Goal: Navigation & Orientation: Find specific page/section

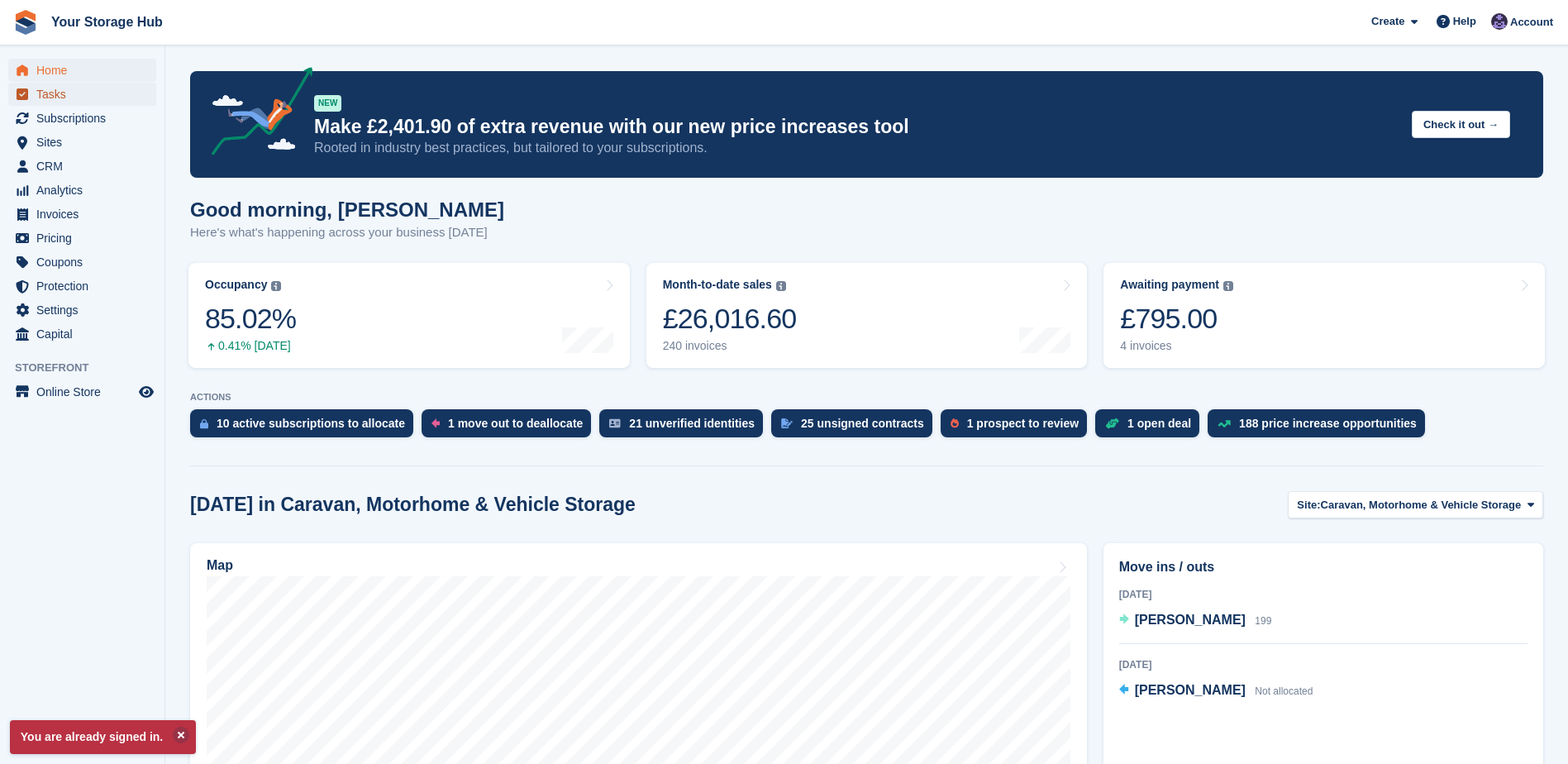
click at [65, 105] on span "Tasks" at bounding box center [86, 94] width 99 height 23
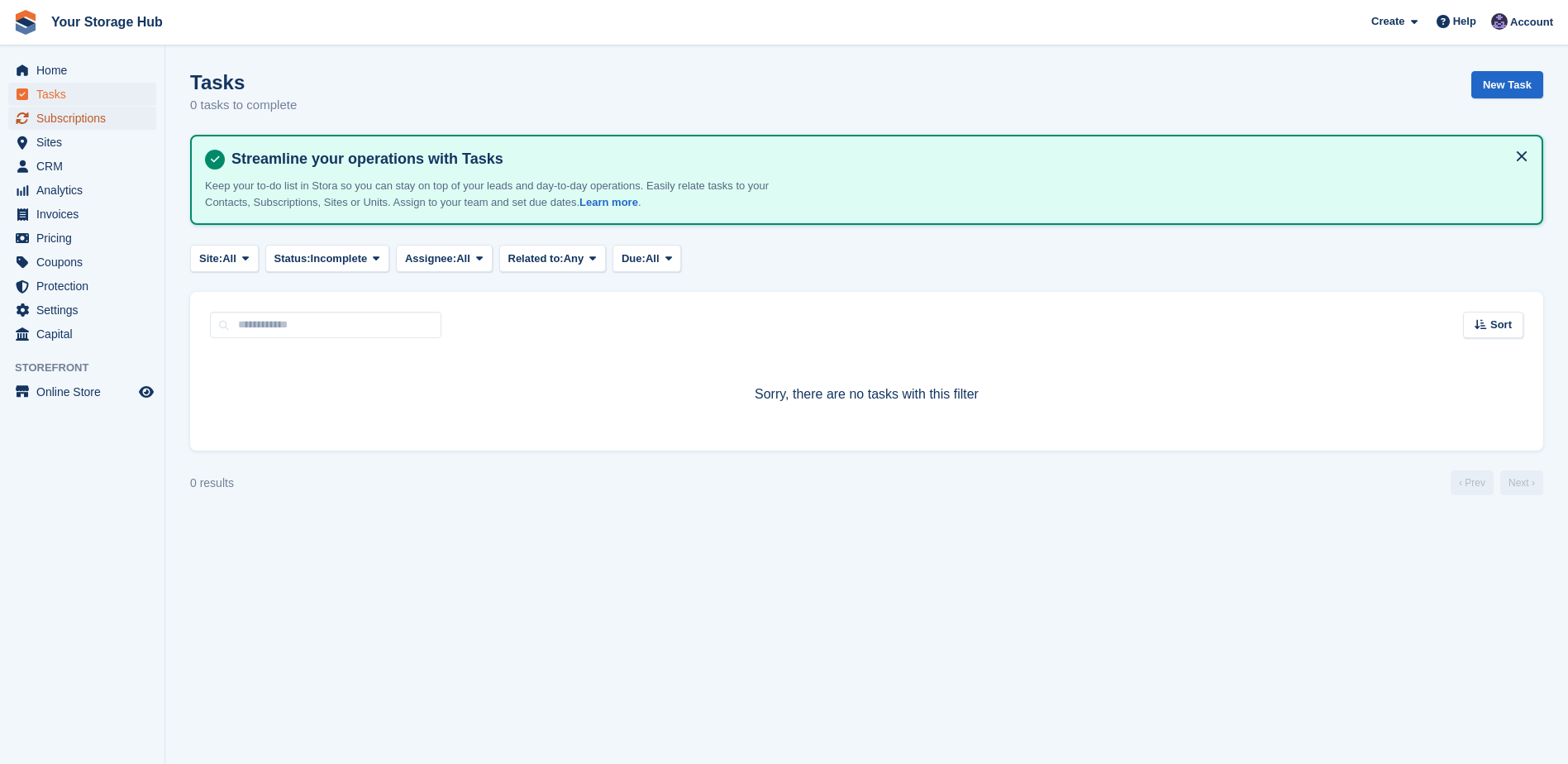
click at [78, 123] on span "Subscriptions" at bounding box center [86, 118] width 99 height 23
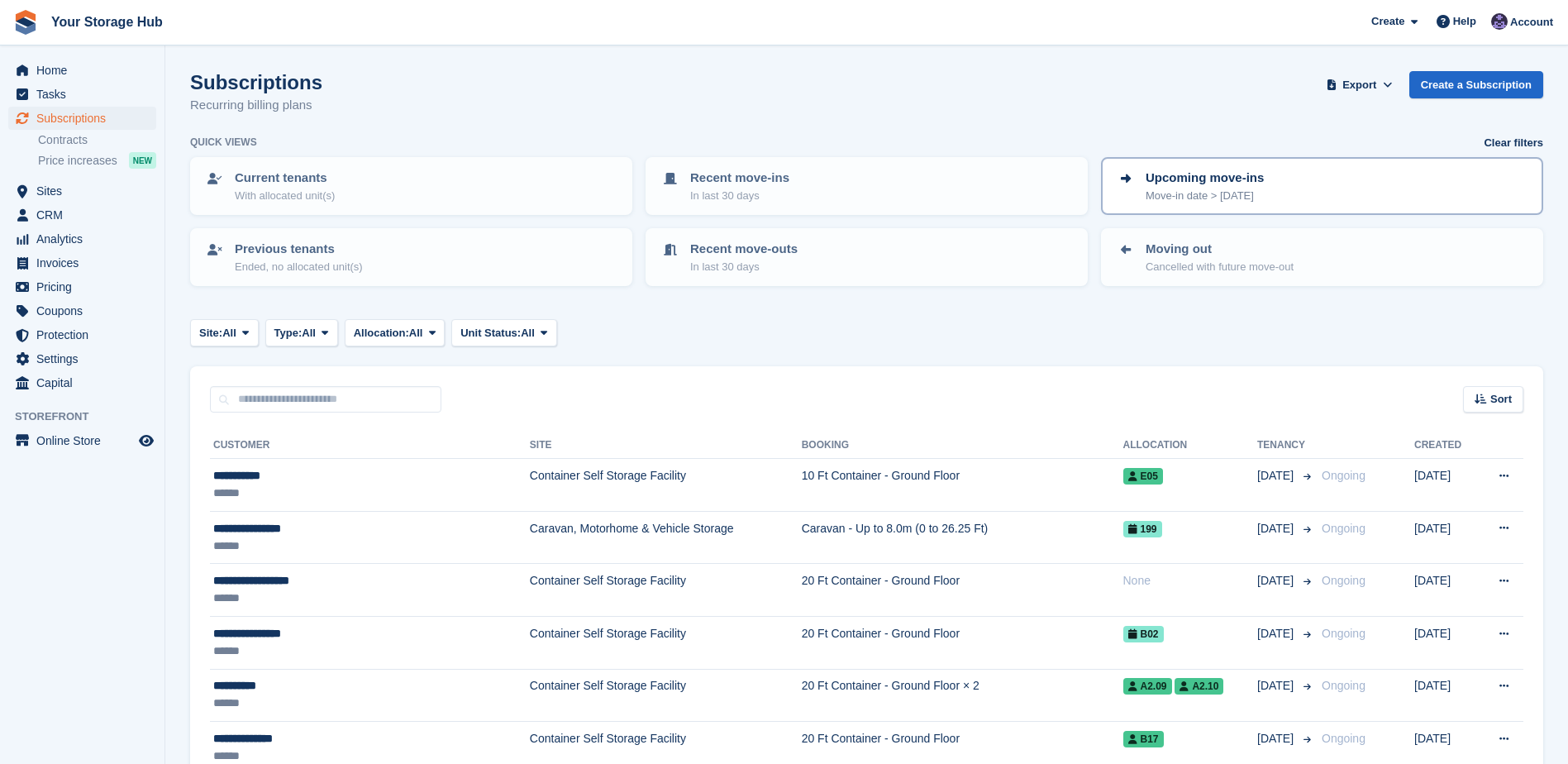
click at [1236, 192] on p "Move-in date > [DATE]" at bounding box center [1205, 196] width 118 height 17
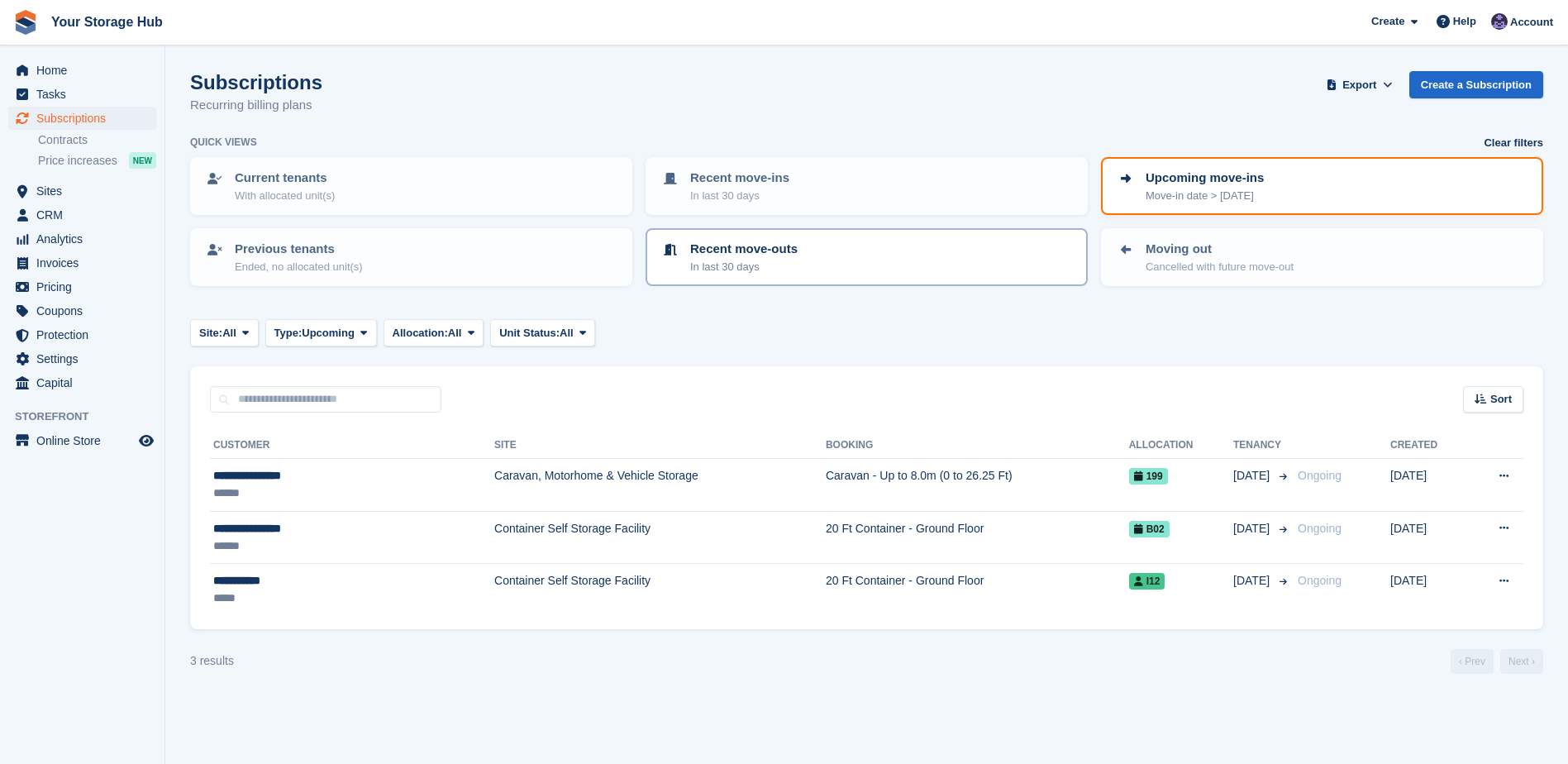
click at [894, 257] on div "Recent move-outs In last 30 days" at bounding box center [866, 257] width 413 height 35
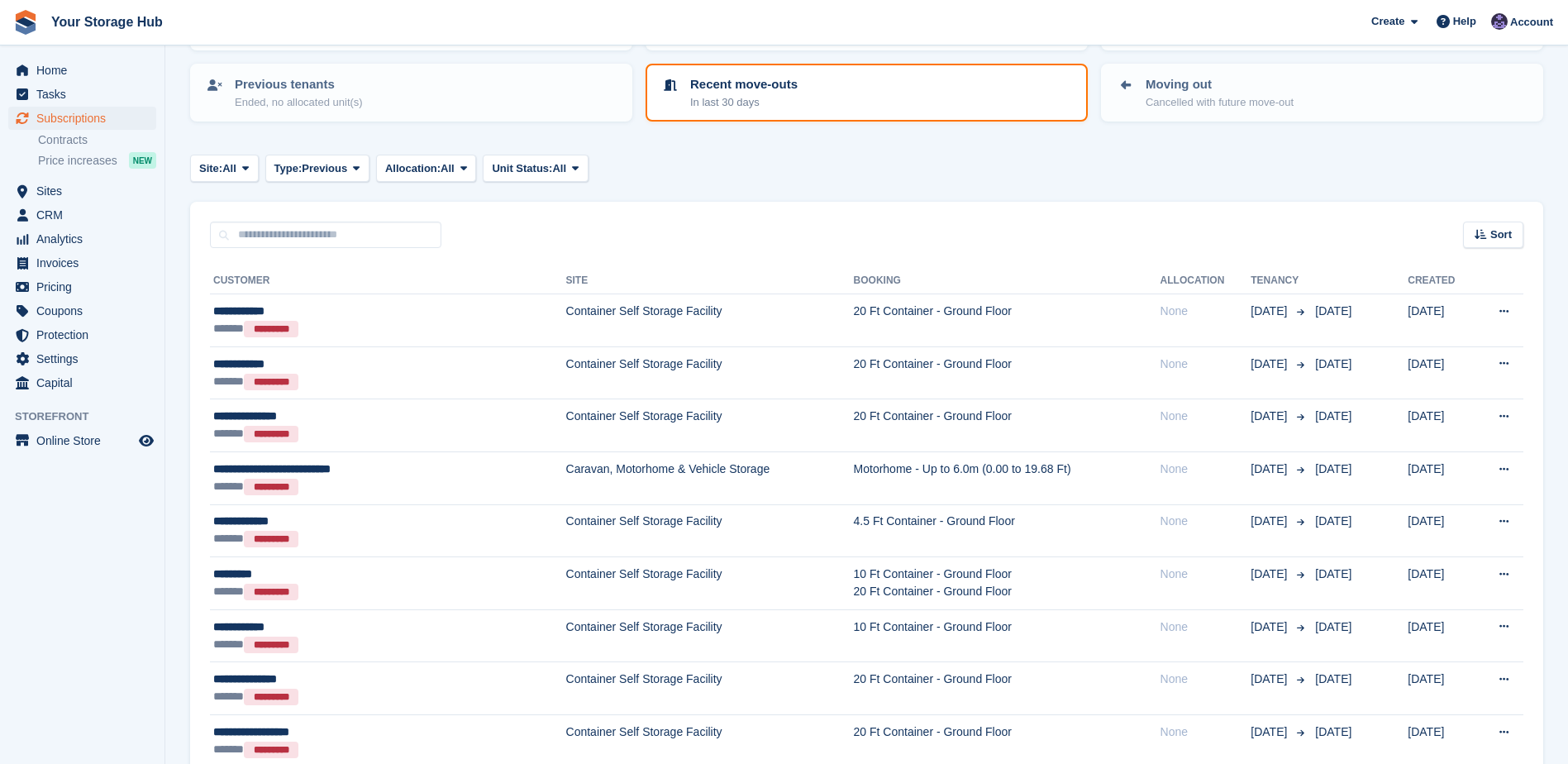
scroll to position [166, 0]
click at [1261, 89] on p "Moving out" at bounding box center [1220, 84] width 148 height 19
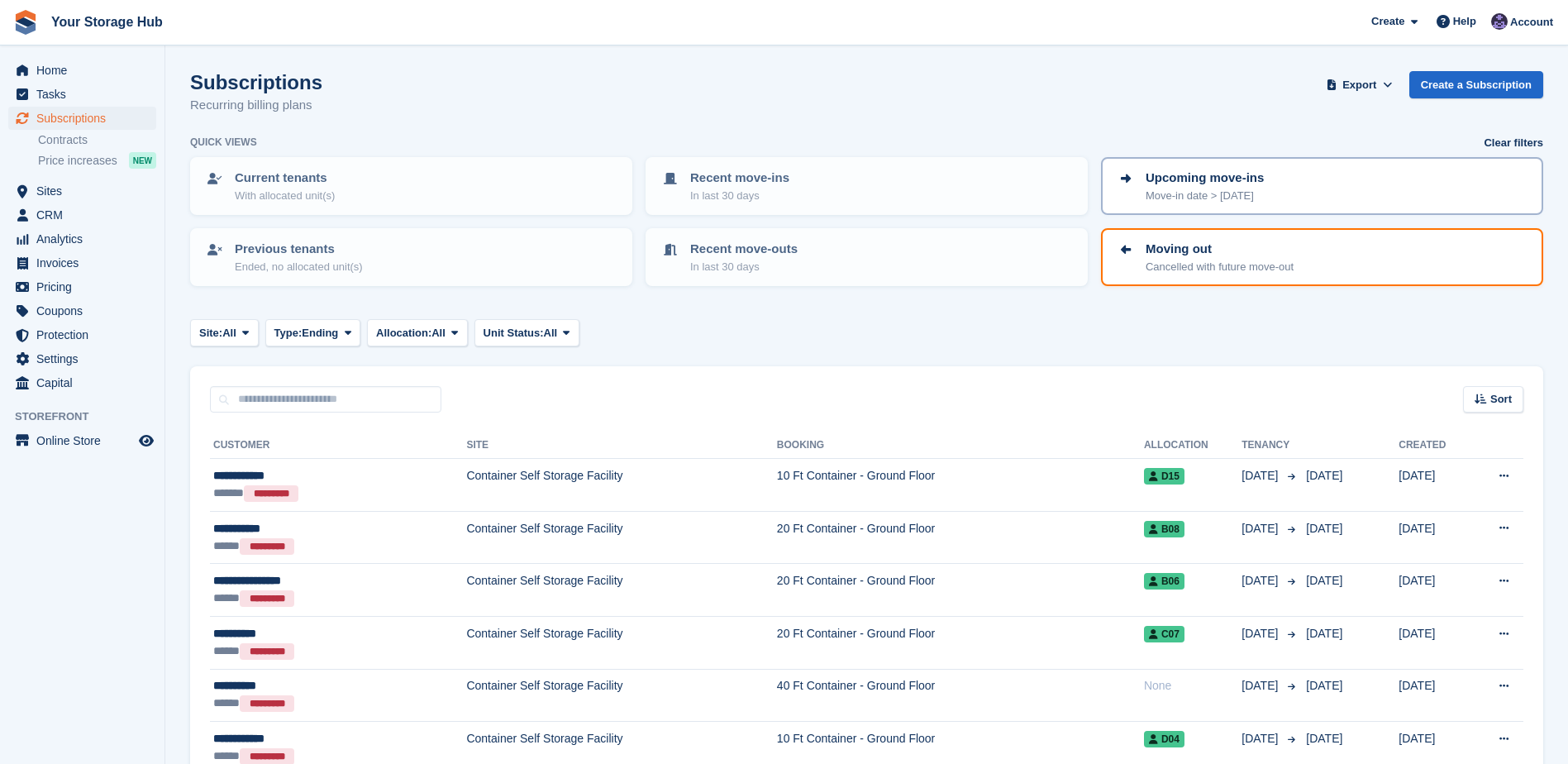
click at [1190, 190] on p "Move-in date > [DATE]" at bounding box center [1205, 196] width 118 height 17
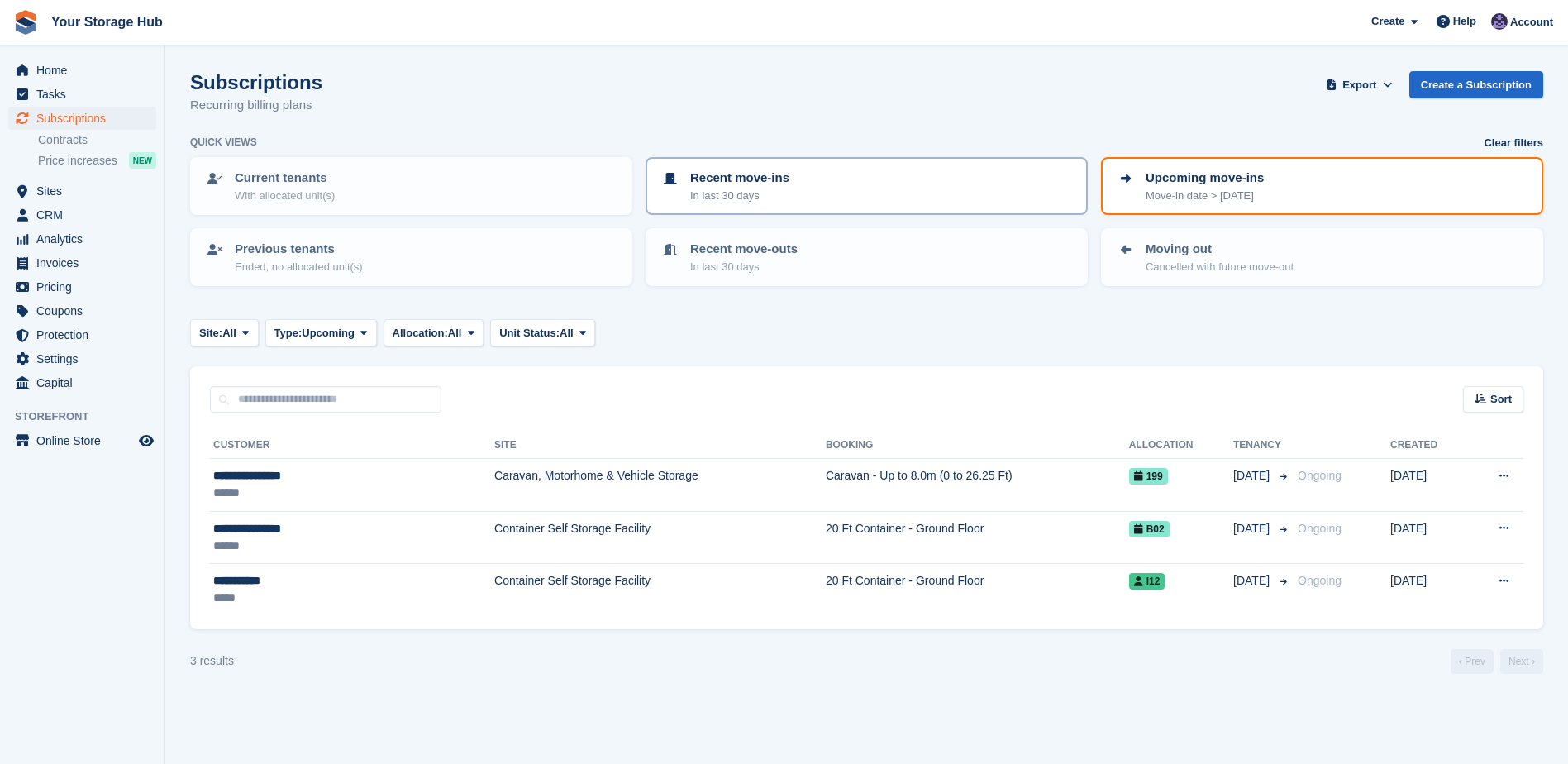
click at [982, 183] on div "Recent move-ins In last 30 days" at bounding box center [866, 186] width 413 height 35
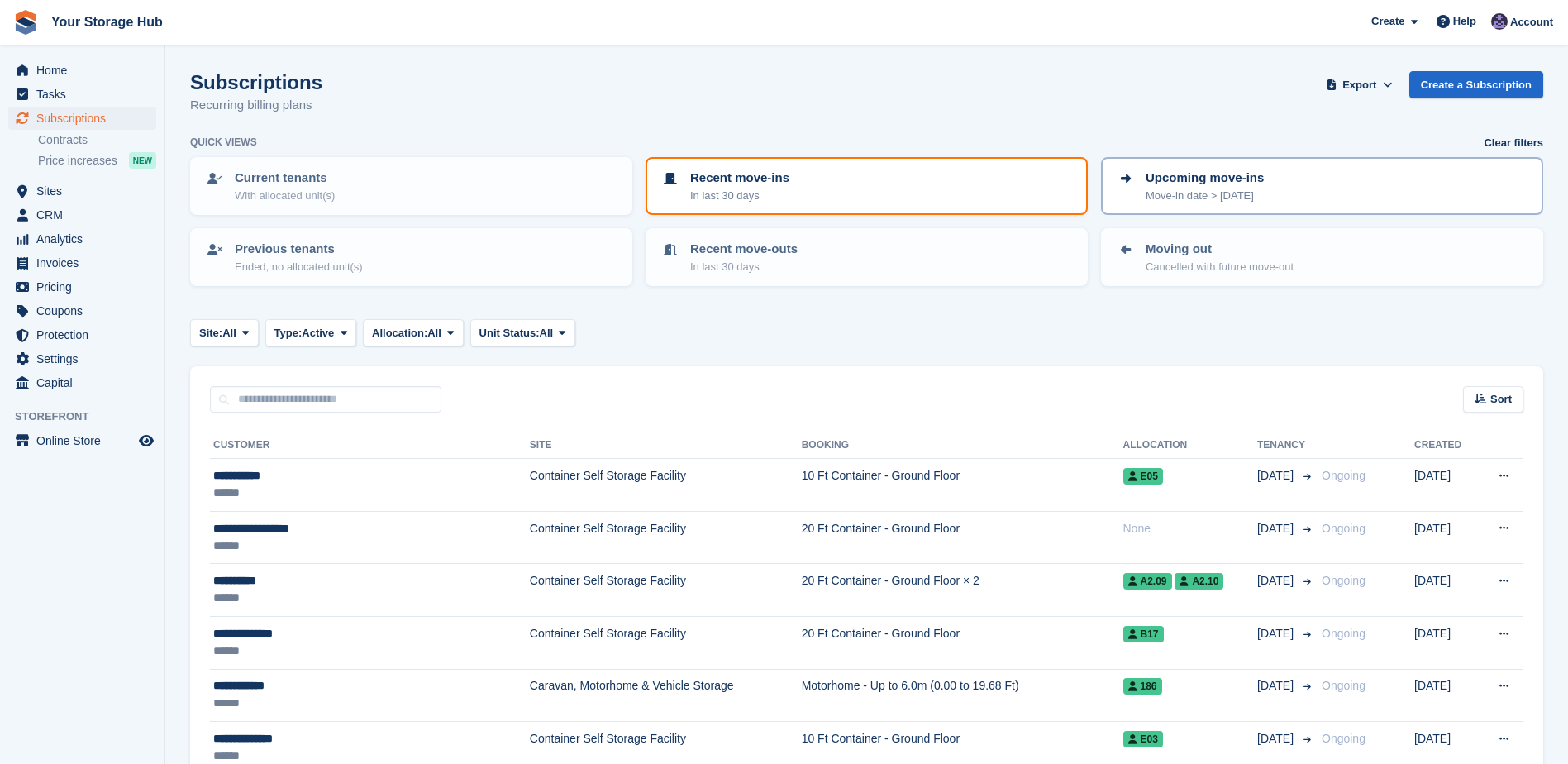
click at [1214, 179] on p "Upcoming move-ins" at bounding box center [1205, 178] width 118 height 19
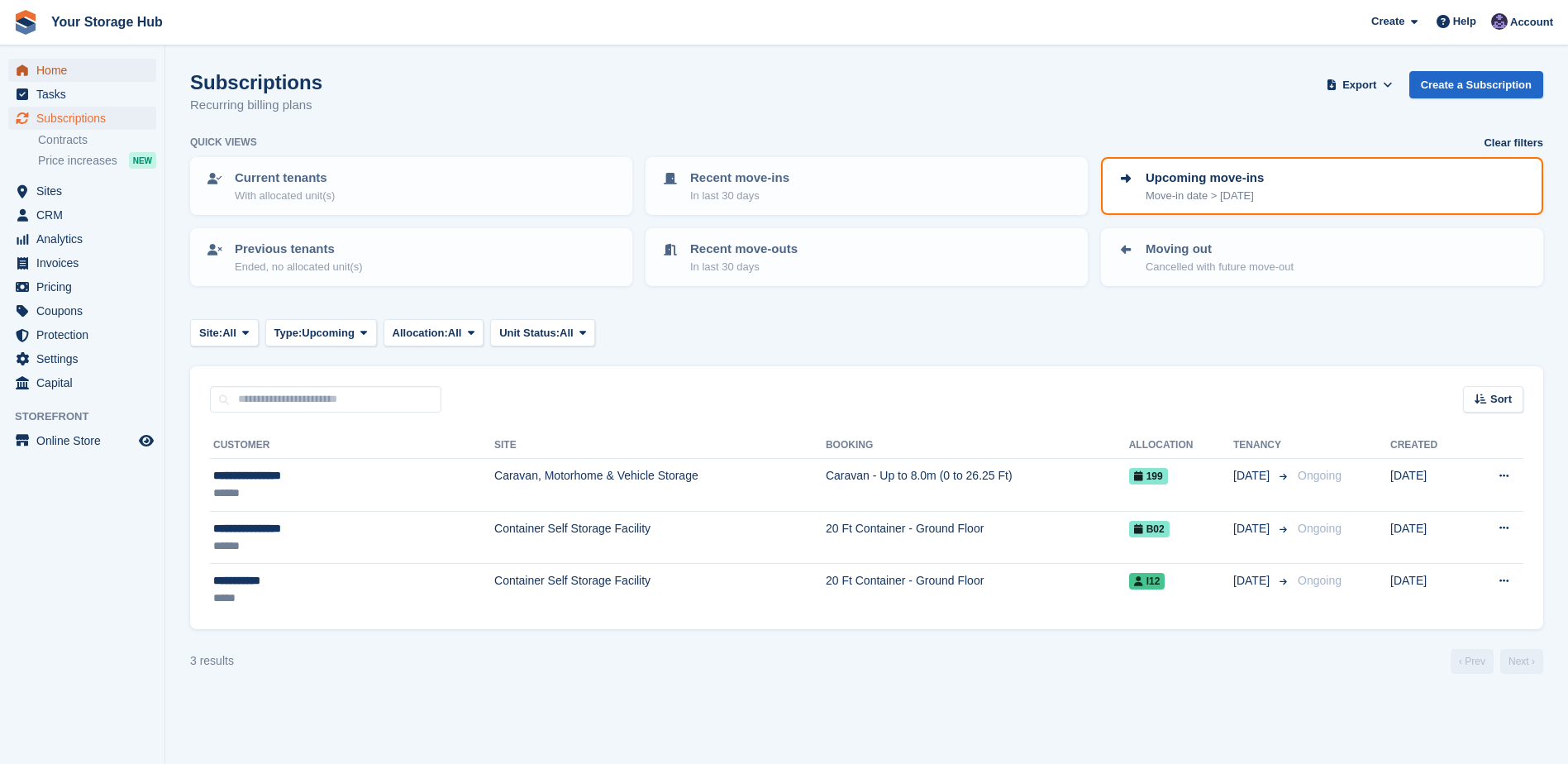
click at [66, 71] on span "Home" at bounding box center [86, 70] width 99 height 23
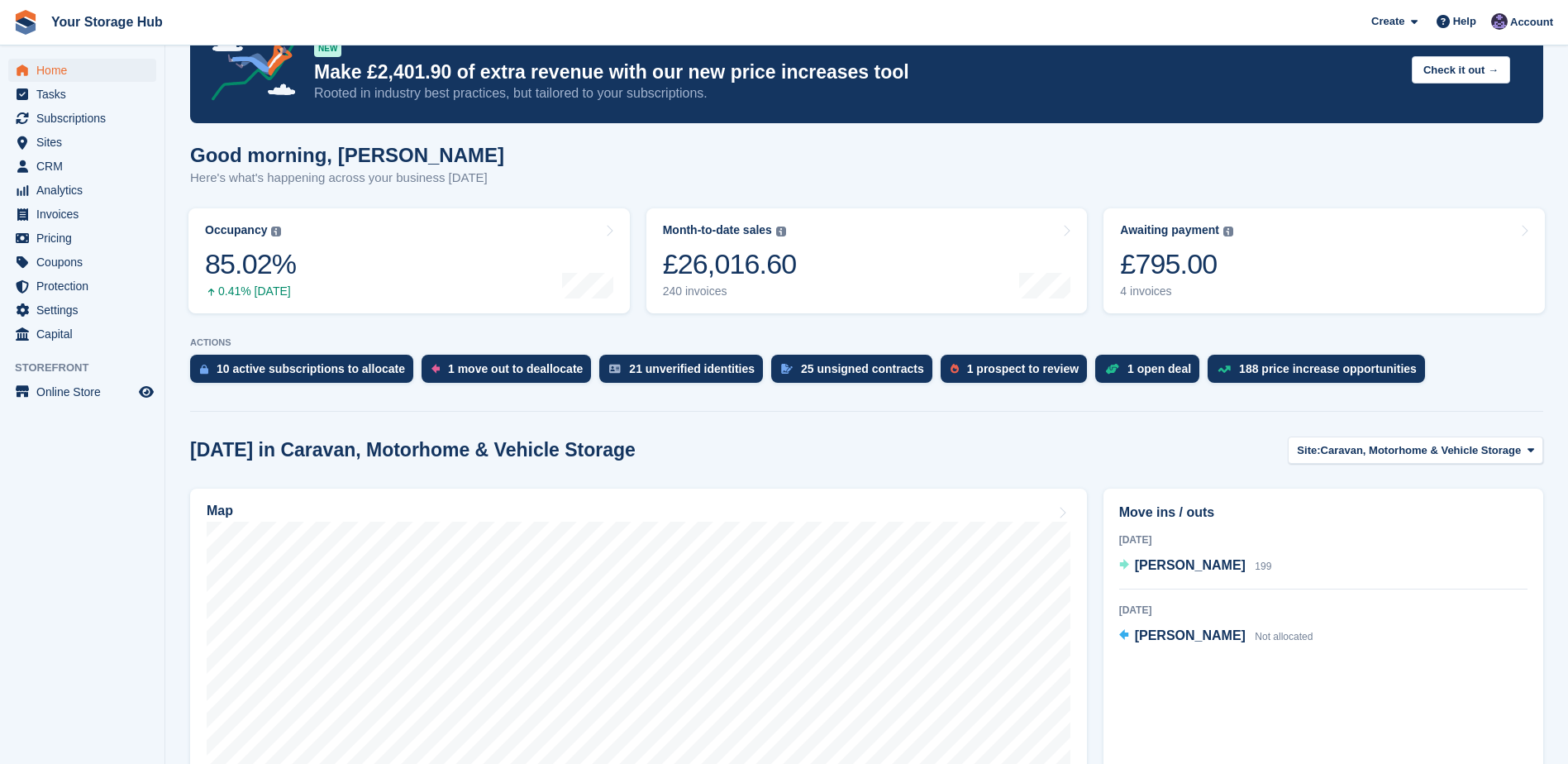
scroll to position [83, 0]
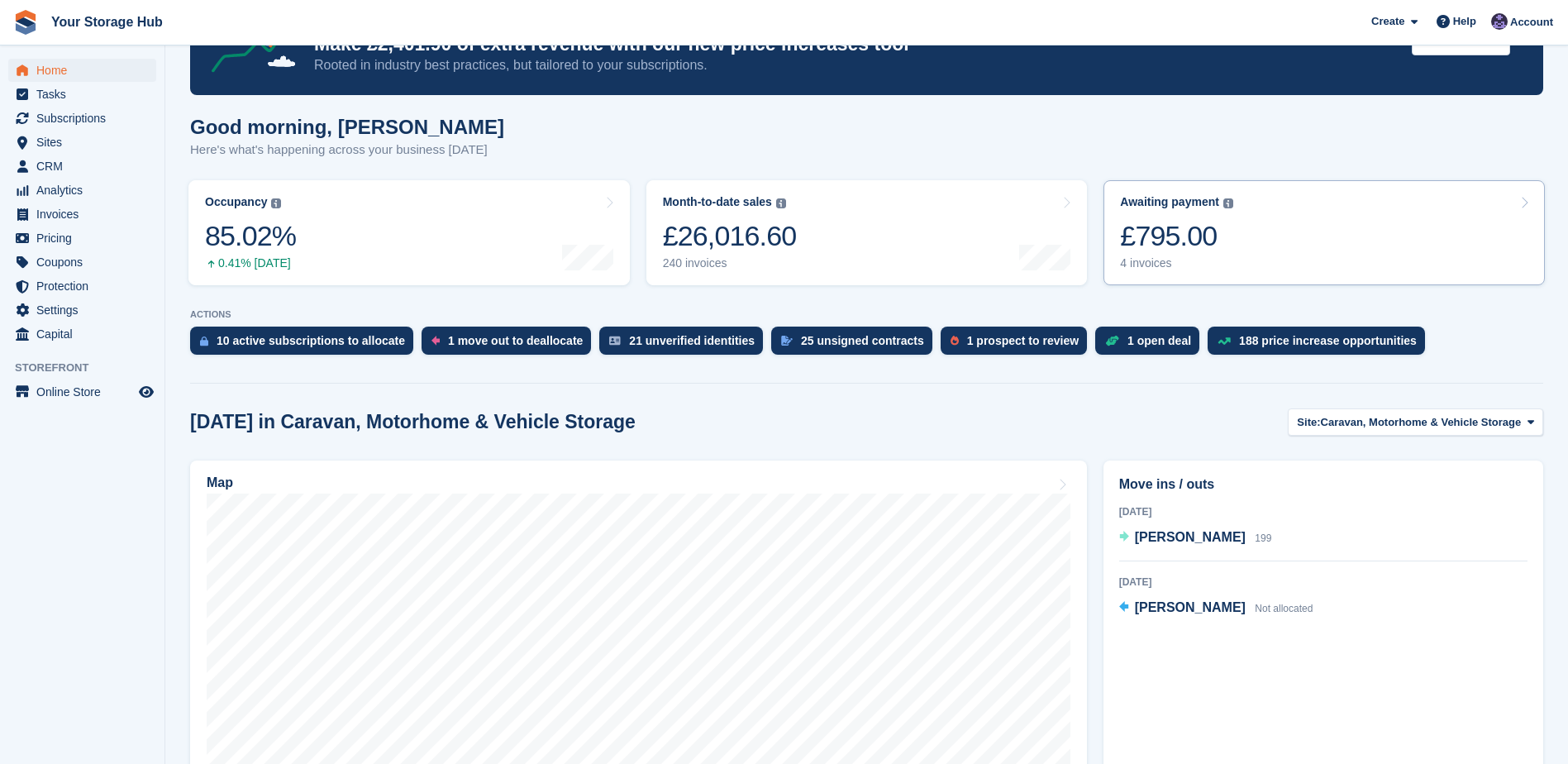
click at [1143, 217] on div "Awaiting payment The total outstanding balance on all open invoices. £795.00 4 …" at bounding box center [1177, 233] width 113 height 75
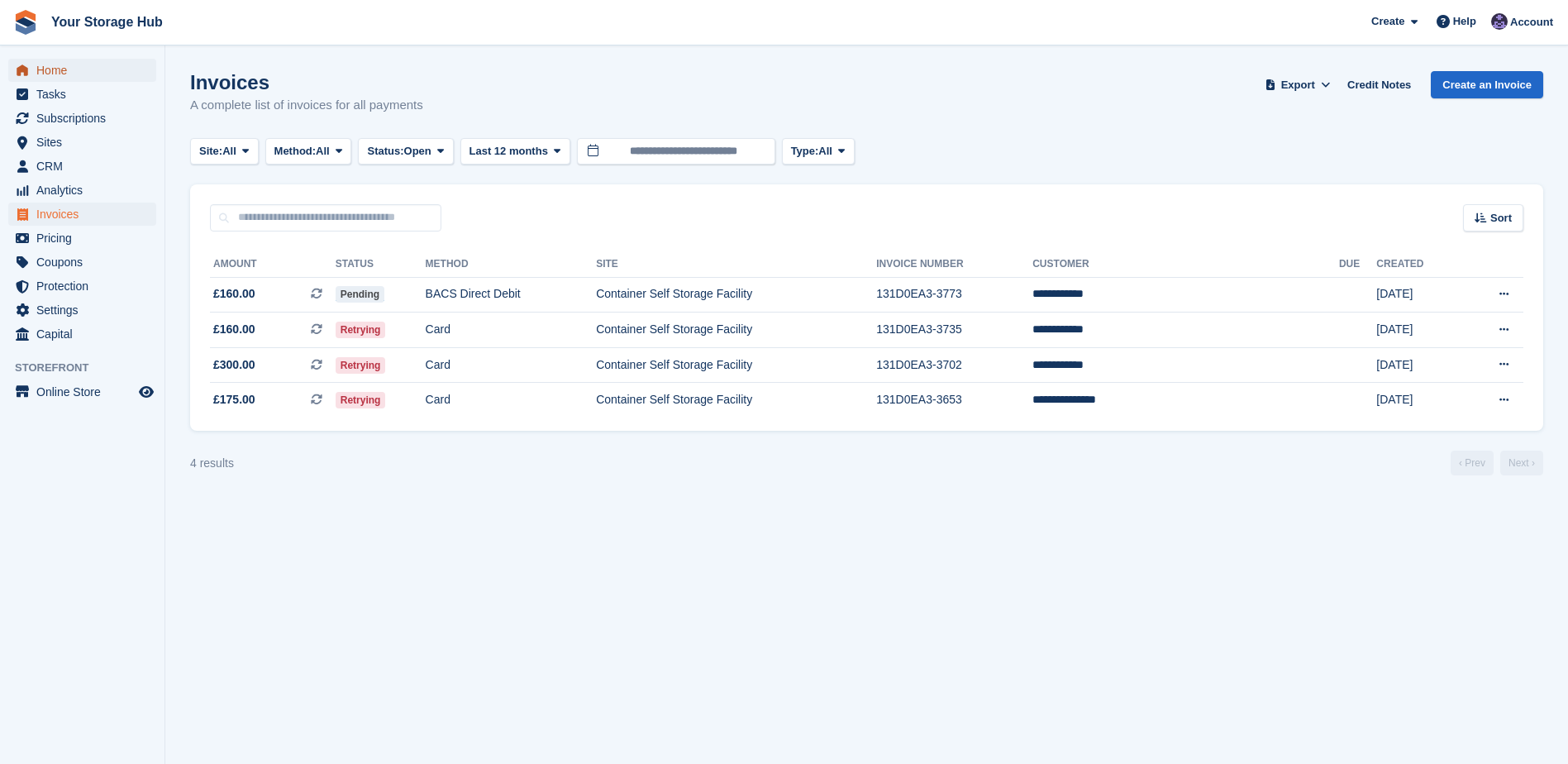
click at [37, 68] on span "Home" at bounding box center [86, 70] width 99 height 23
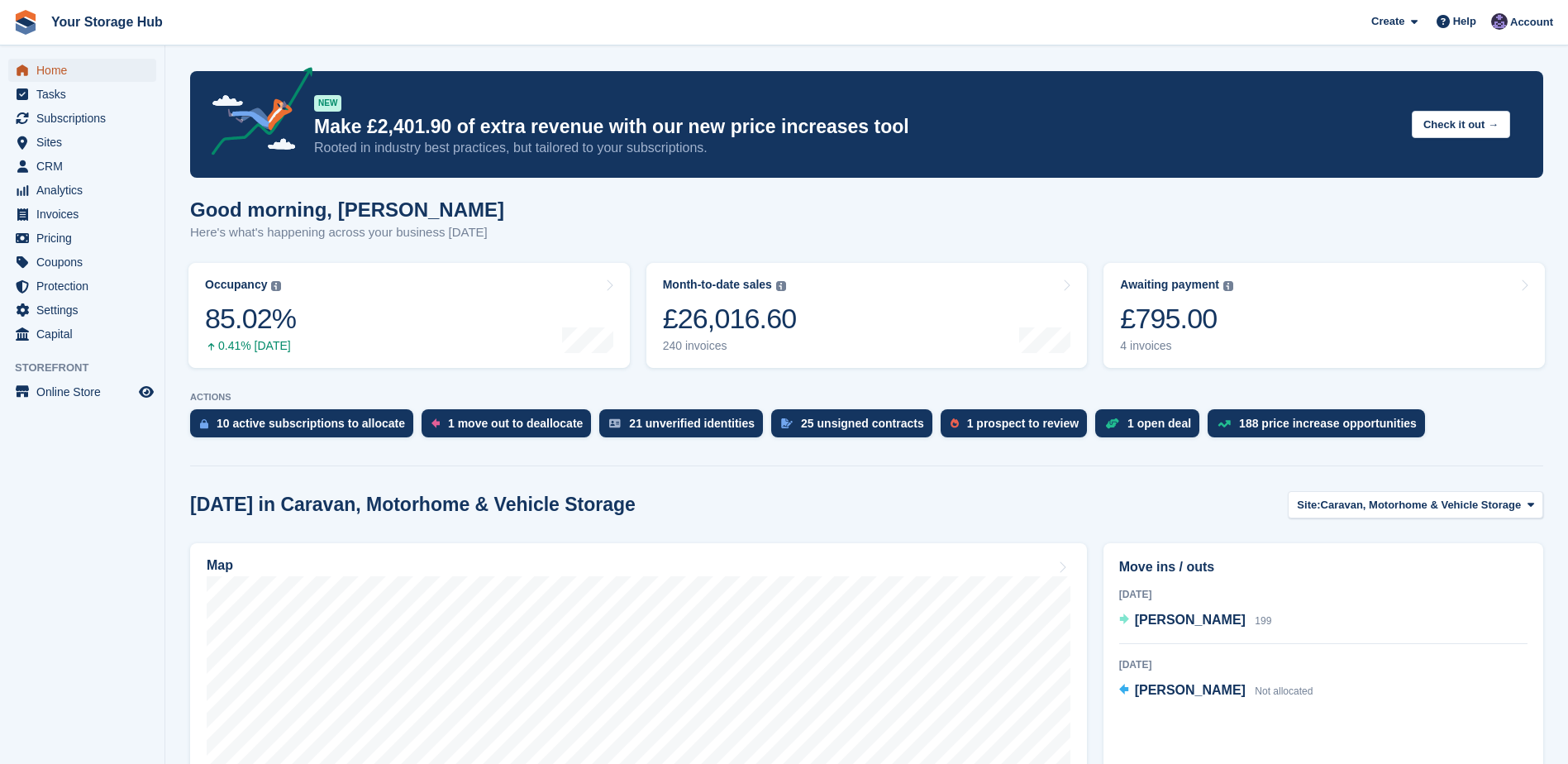
click at [42, 63] on span "Home" at bounding box center [86, 70] width 99 height 23
click at [65, 70] on span "Home" at bounding box center [86, 70] width 99 height 23
click at [58, 70] on span "Home" at bounding box center [86, 70] width 99 height 23
